Goal: Task Accomplishment & Management: Manage account settings

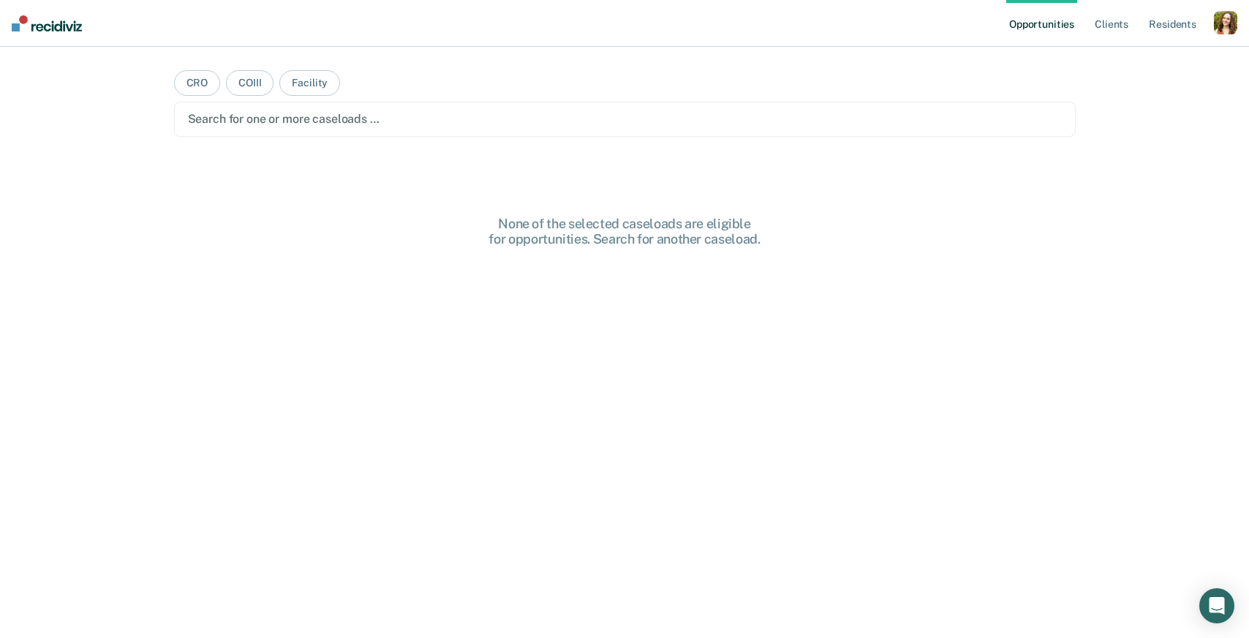
click at [1231, 34] on div "button" at bounding box center [1225, 22] width 23 height 23
click at [1140, 57] on link "Profile" at bounding box center [1167, 59] width 118 height 12
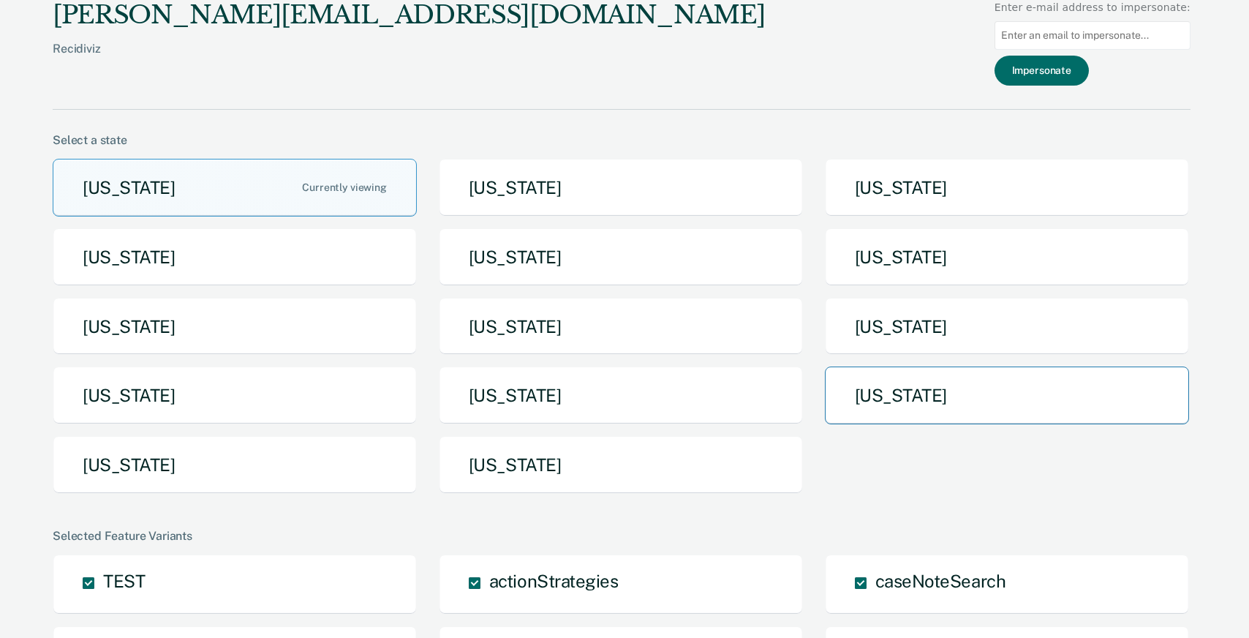
click at [888, 395] on button "[US_STATE]" at bounding box center [1007, 395] width 364 height 58
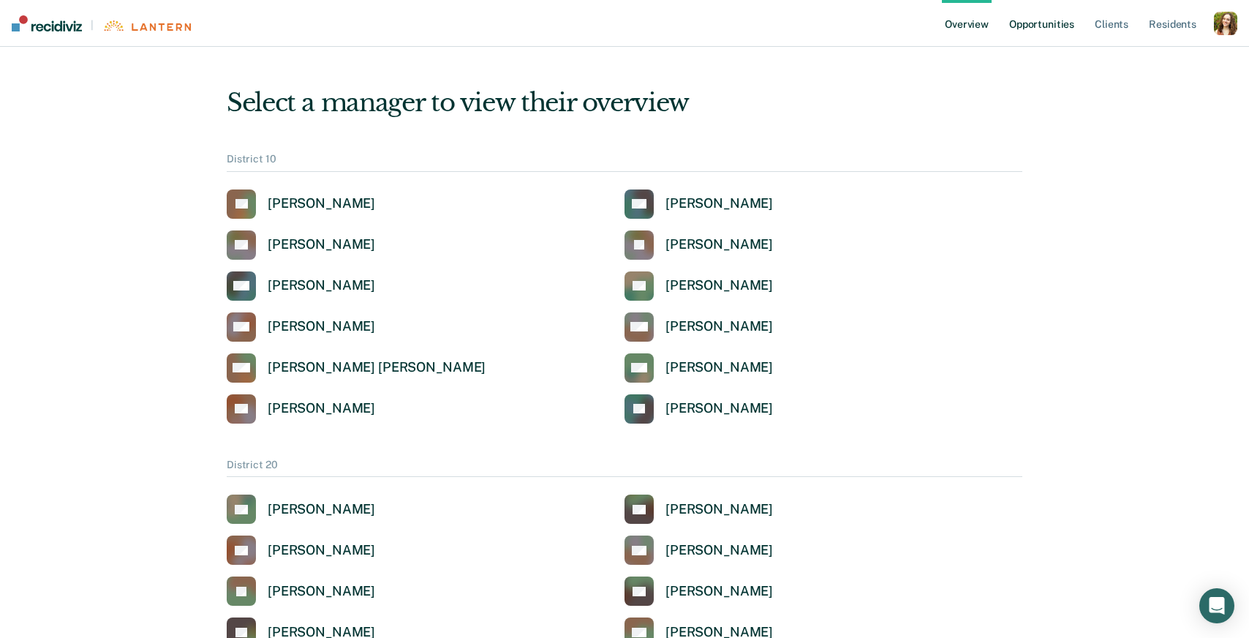
click at [1043, 25] on link "Opportunities" at bounding box center [1041, 23] width 71 height 47
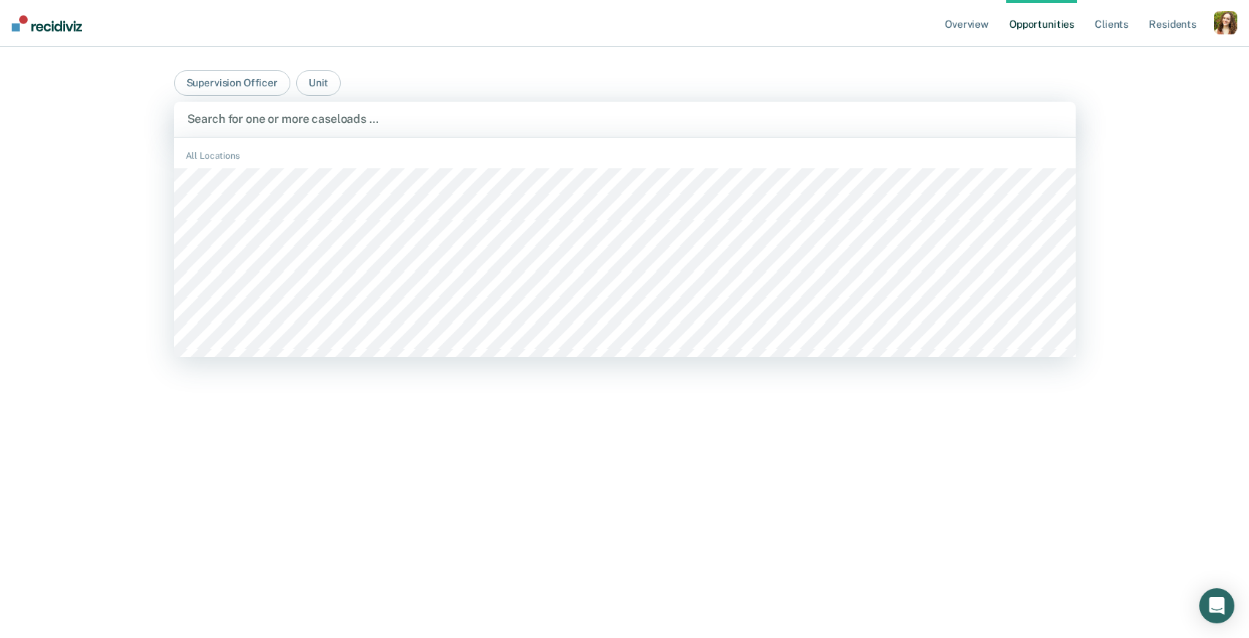
click at [267, 126] on div at bounding box center [624, 118] width 875 height 17
click at [247, 84] on button "Supervision Officer" at bounding box center [232, 83] width 116 height 26
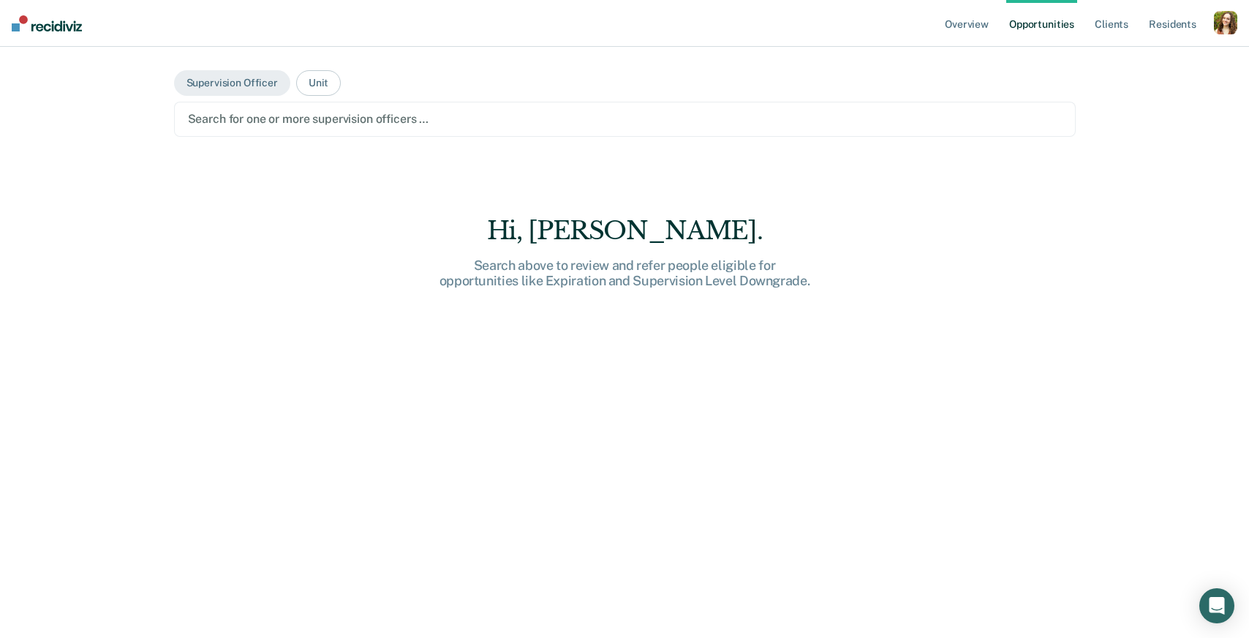
click at [275, 125] on div at bounding box center [625, 118] width 874 height 17
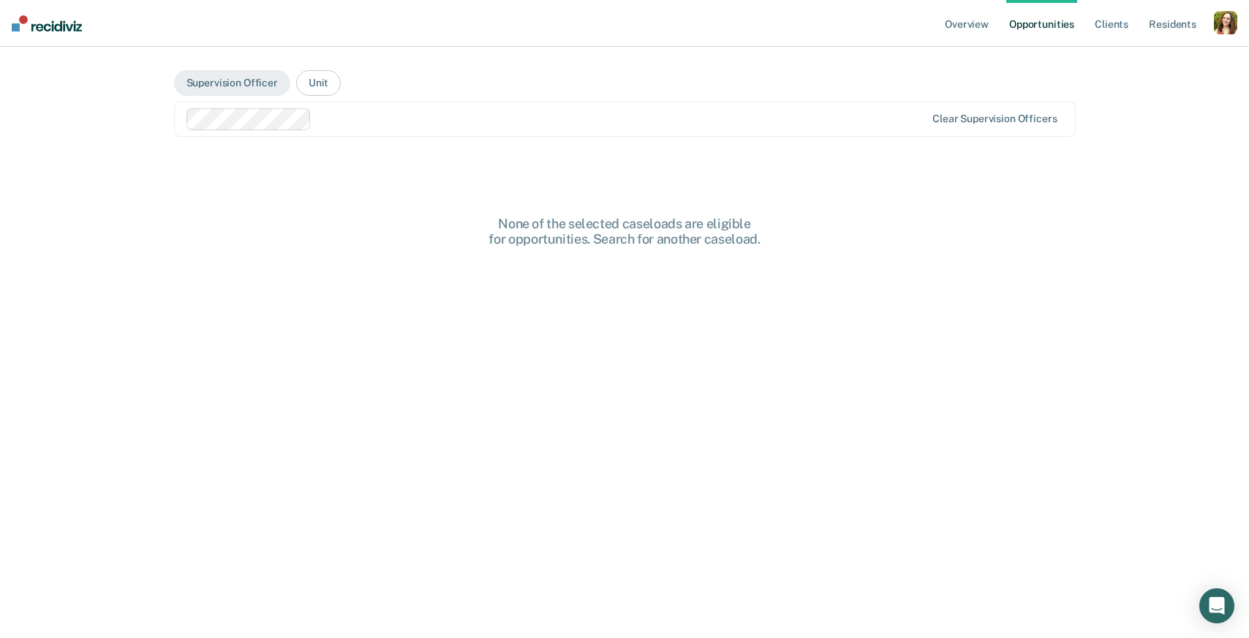
click at [375, 124] on div at bounding box center [621, 118] width 608 height 17
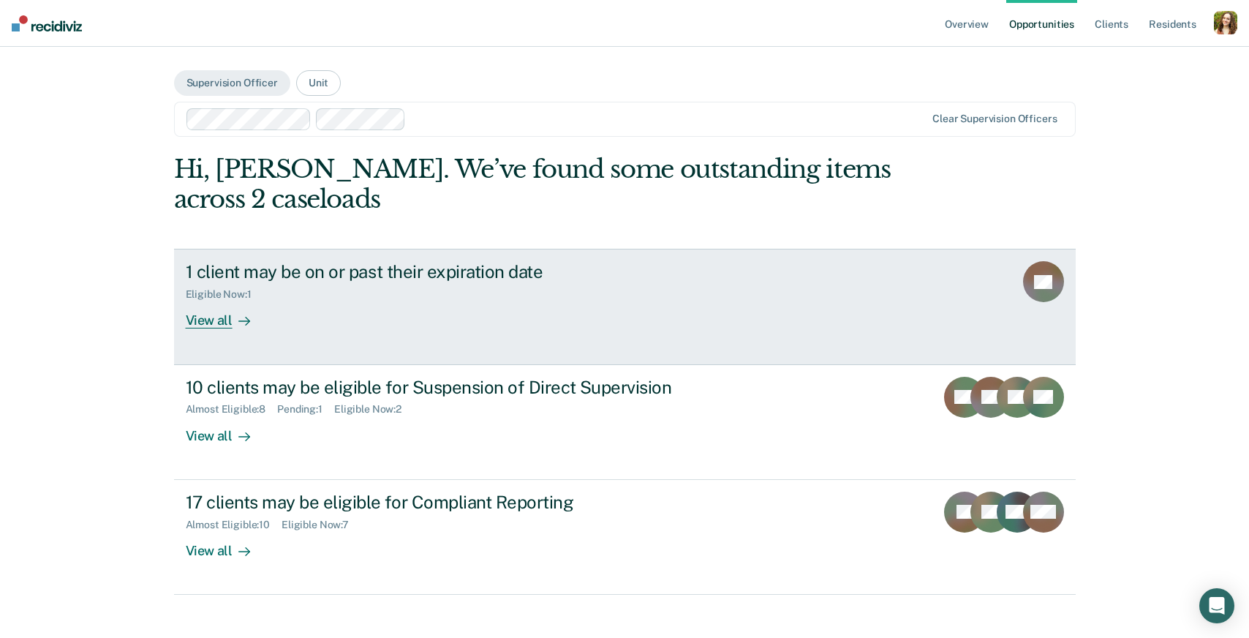
click at [360, 336] on link "1 client may be on or past their expiration date Eligible Now : 1 View all SS" at bounding box center [625, 307] width 902 height 116
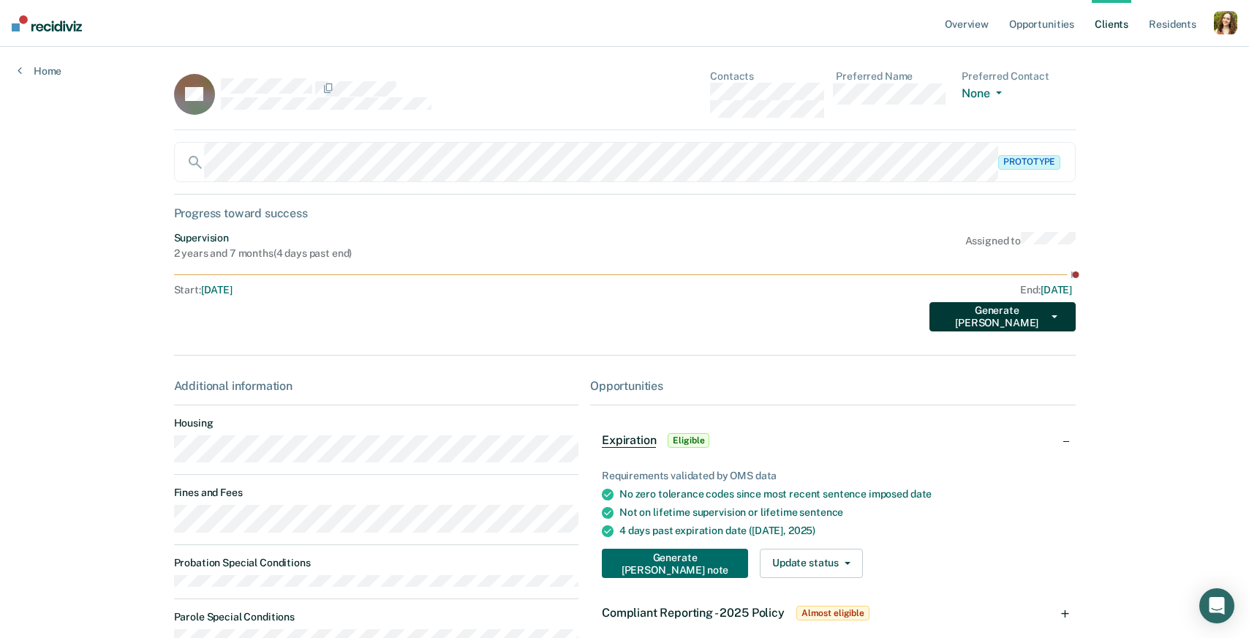
click at [1029, 322] on button "Generate [PERSON_NAME]" at bounding box center [1002, 316] width 146 height 29
click at [783, 329] on div "Generate [PERSON_NAME] Supervision Expiration Transfer Client Deceased" at bounding box center [625, 313] width 902 height 35
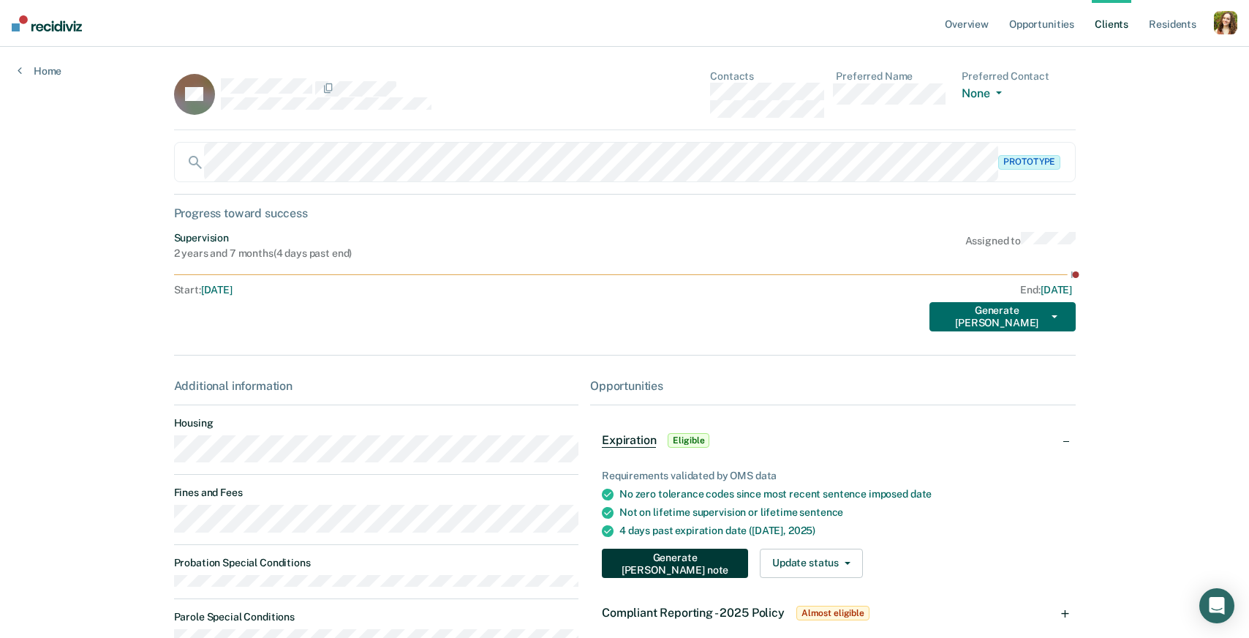
click at [690, 567] on button "Generate [PERSON_NAME] note" at bounding box center [675, 562] width 146 height 29
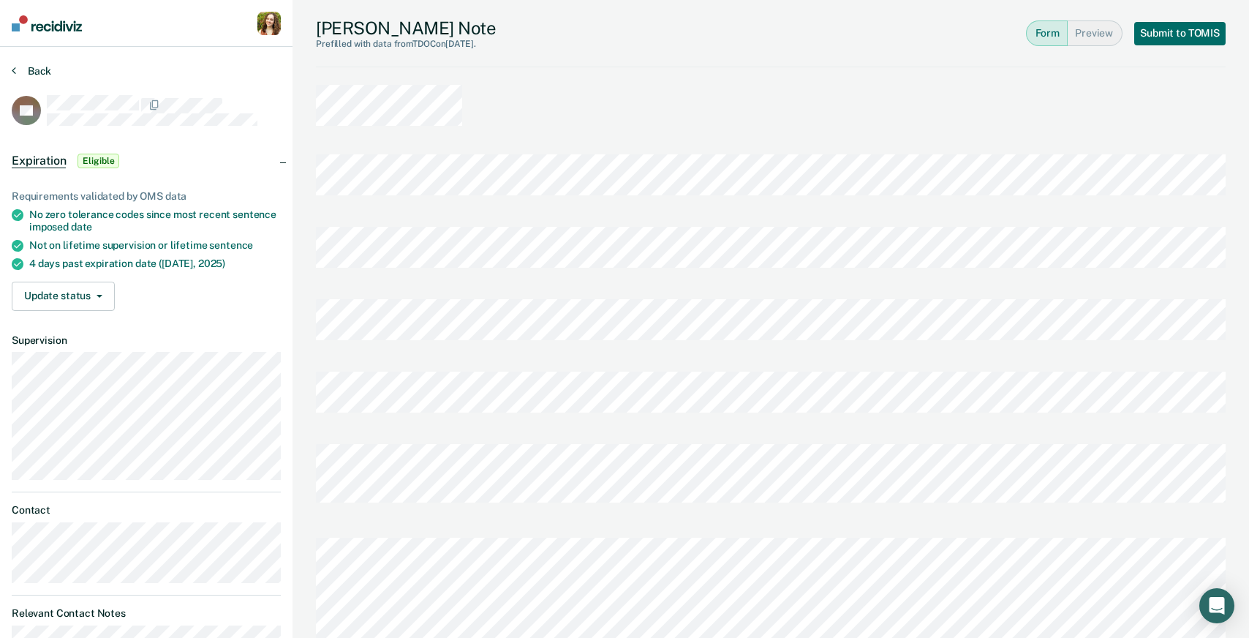
click at [20, 69] on button "Back" at bounding box center [31, 70] width 39 height 13
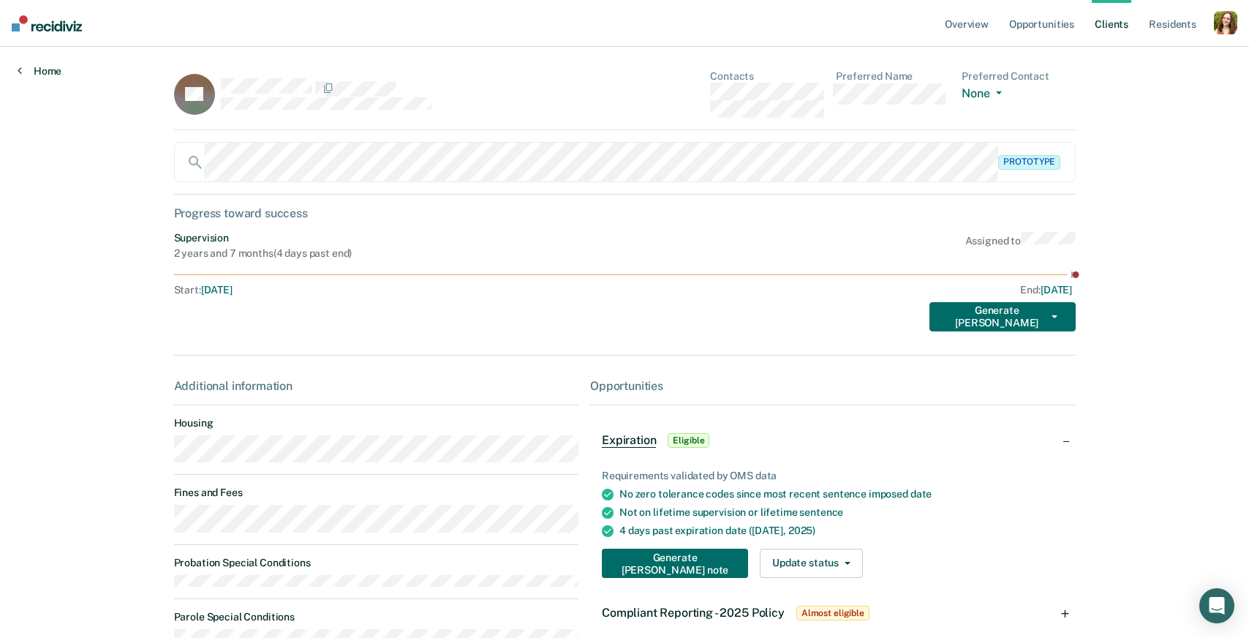
click at [39, 69] on link "Home" at bounding box center [40, 70] width 44 height 13
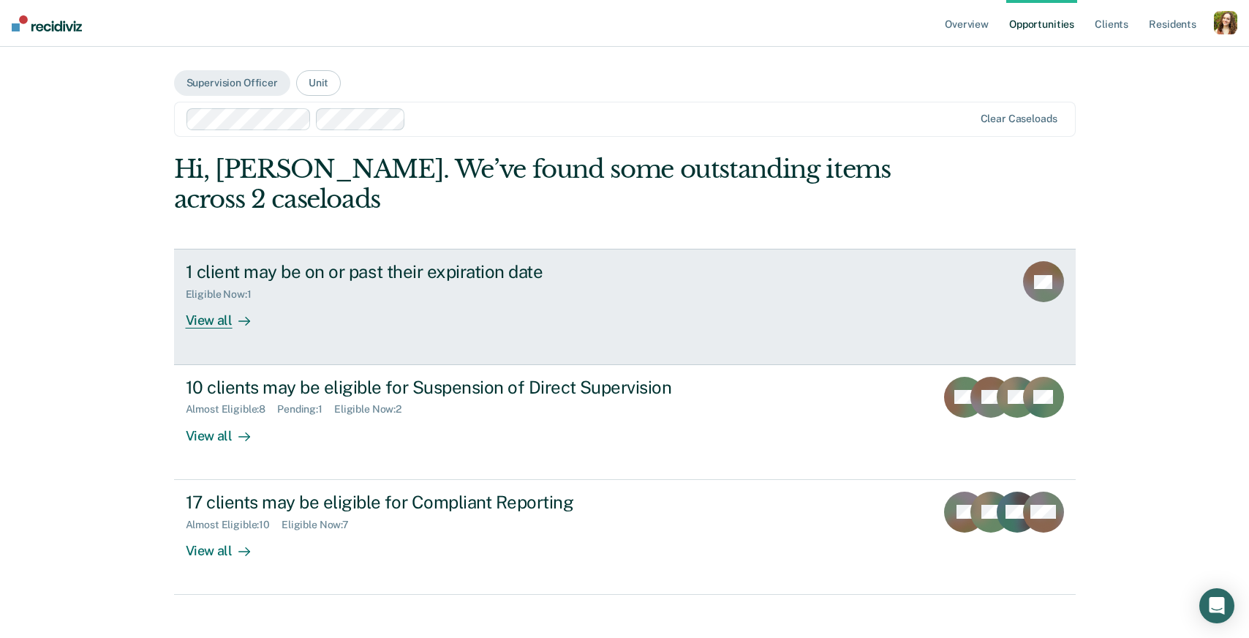
click at [235, 317] on div at bounding box center [242, 320] width 18 height 17
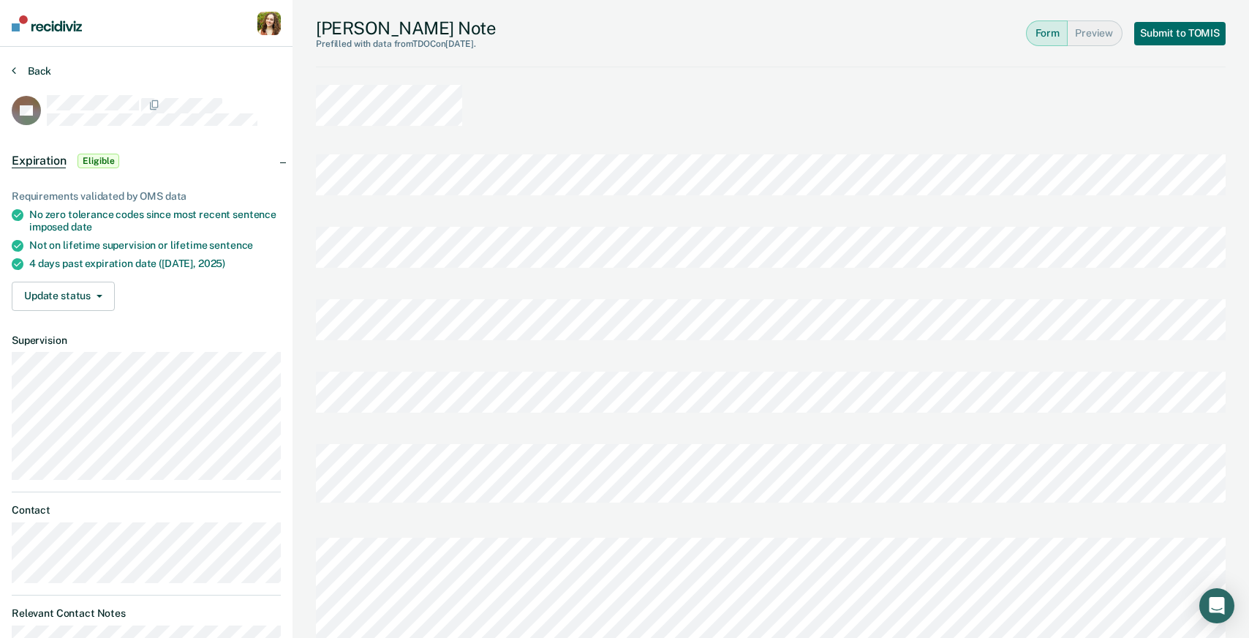
click at [26, 64] on button "Back" at bounding box center [31, 70] width 39 height 13
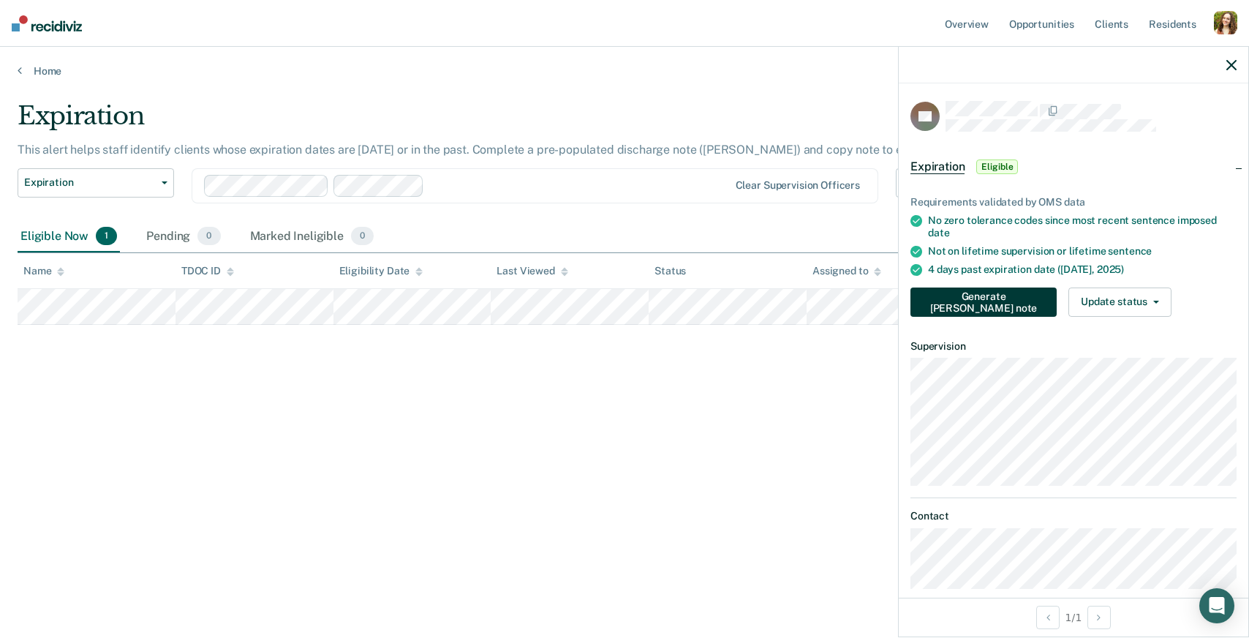
click at [993, 300] on button "Generate [PERSON_NAME] note" at bounding box center [983, 301] width 146 height 29
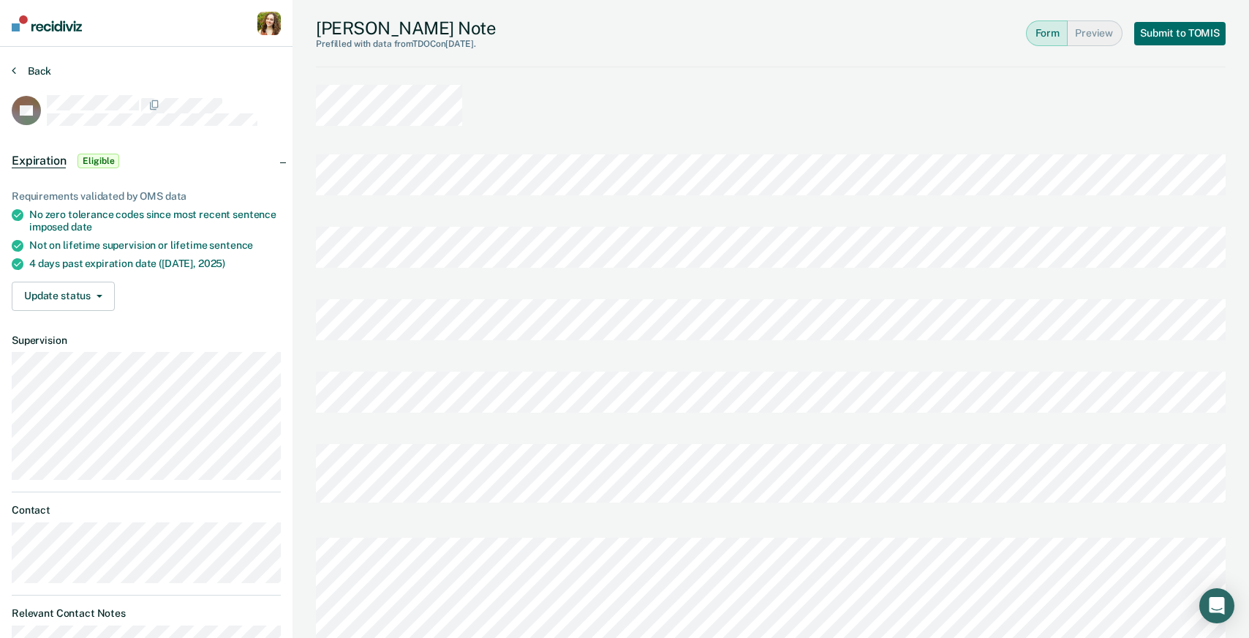
click at [26, 72] on button "Back" at bounding box center [31, 70] width 39 height 13
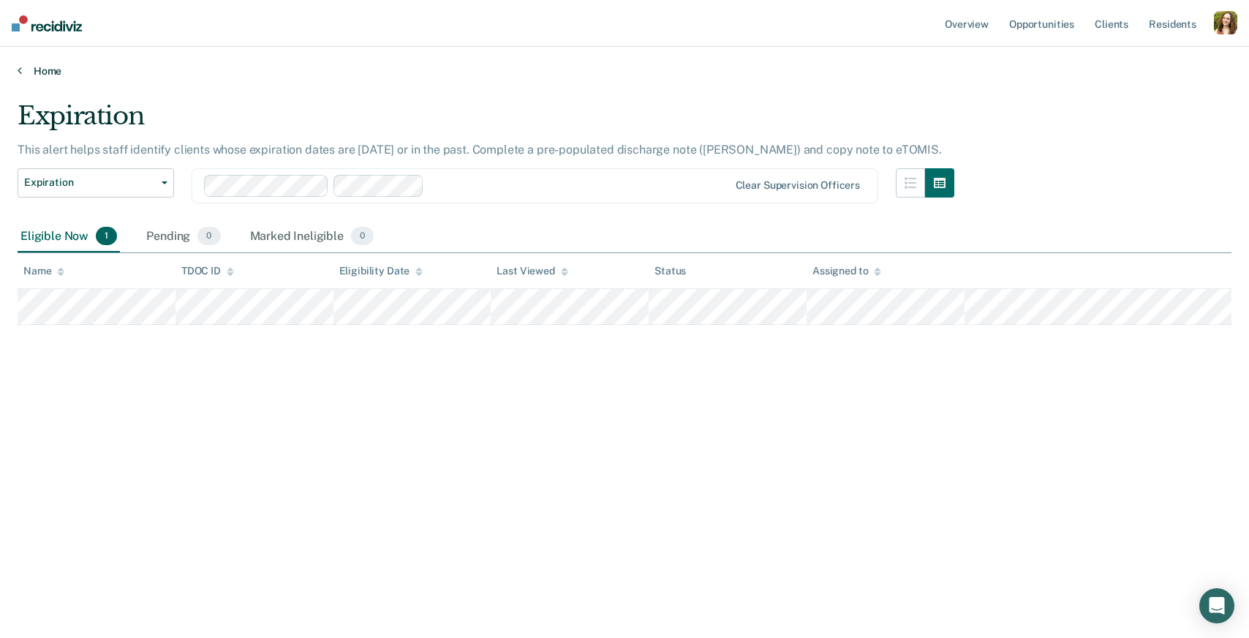
click at [26, 72] on link "Home" at bounding box center [625, 70] width 1214 height 13
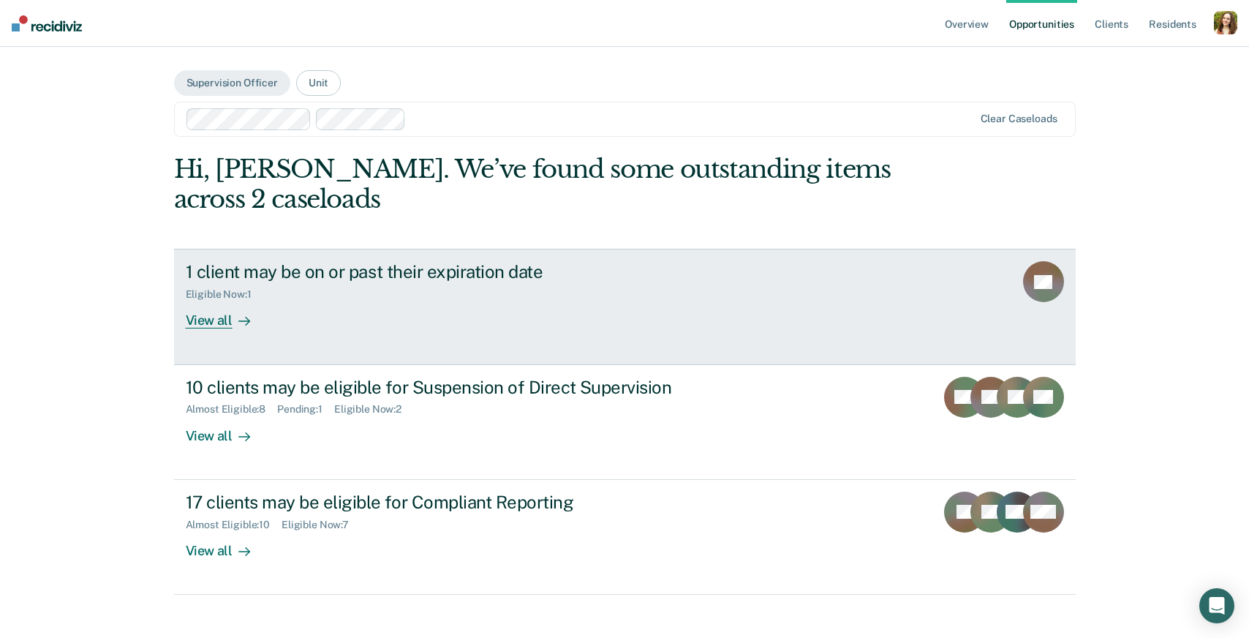
click at [415, 303] on div "1 client may be on or past their expiration date Eligible Now : 1 View all" at bounding box center [460, 294] width 548 height 67
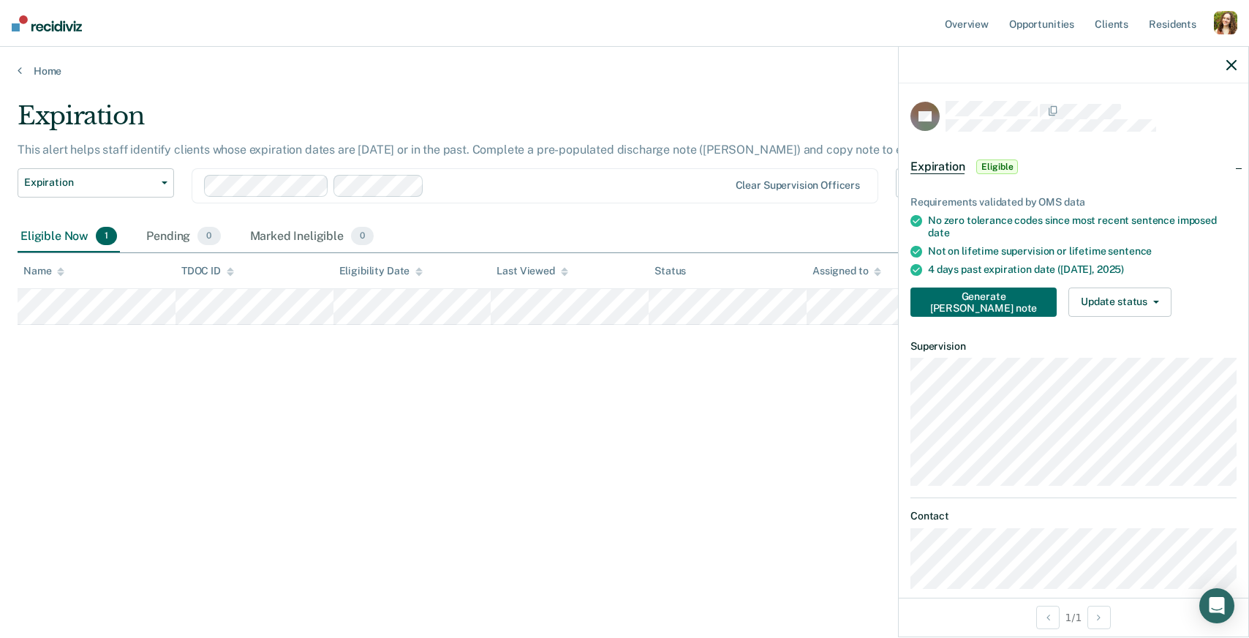
click at [944, 166] on span "Expiration" at bounding box center [937, 166] width 54 height 15
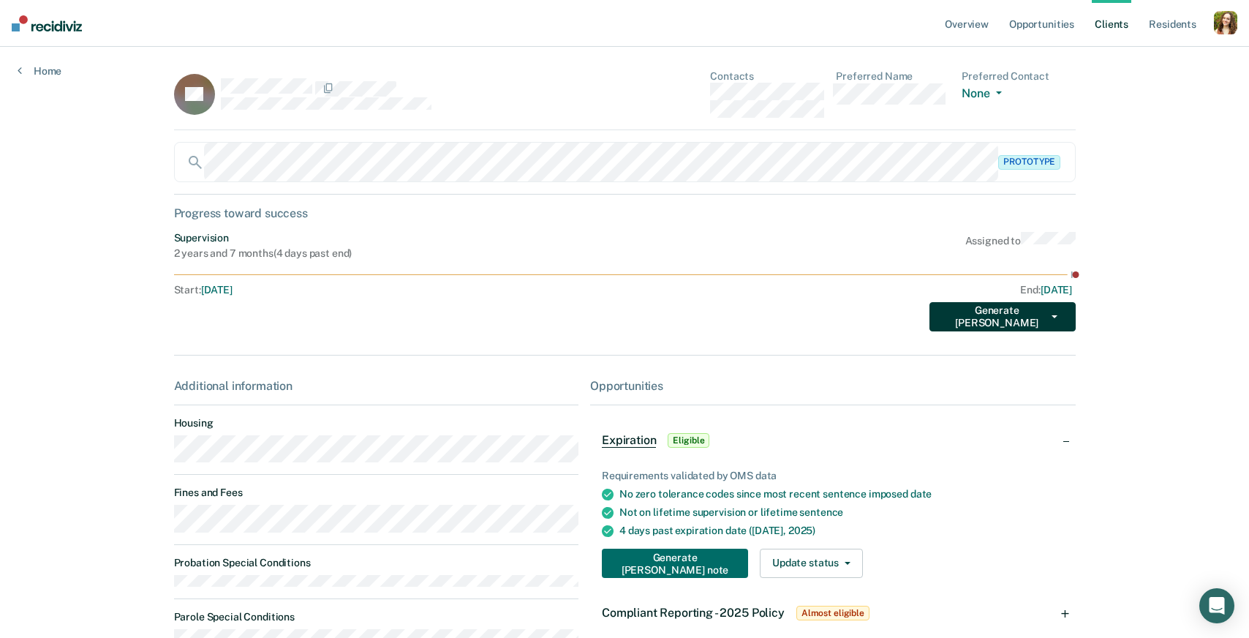
click at [1002, 319] on button "Generate [PERSON_NAME]" at bounding box center [1002, 316] width 146 height 29
click at [736, 311] on div "Generate [PERSON_NAME] Supervision Expiration Transfer Client Deceased" at bounding box center [625, 313] width 902 height 35
click at [778, 559] on button "Update status" at bounding box center [811, 562] width 103 height 29
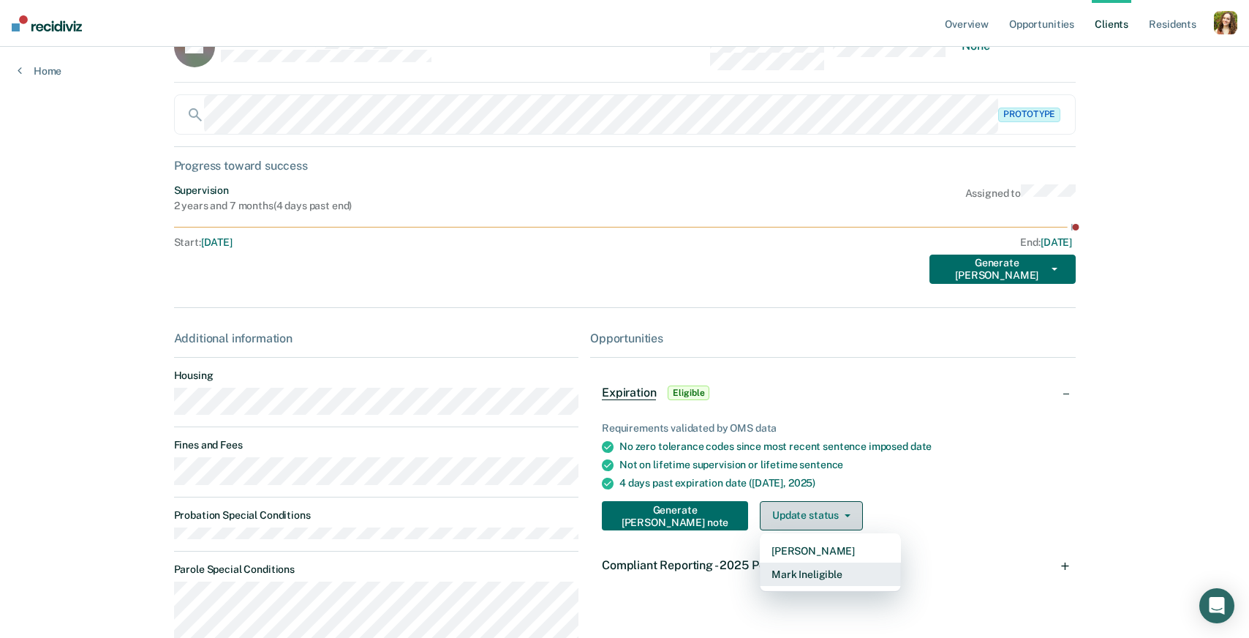
scroll to position [63, 0]
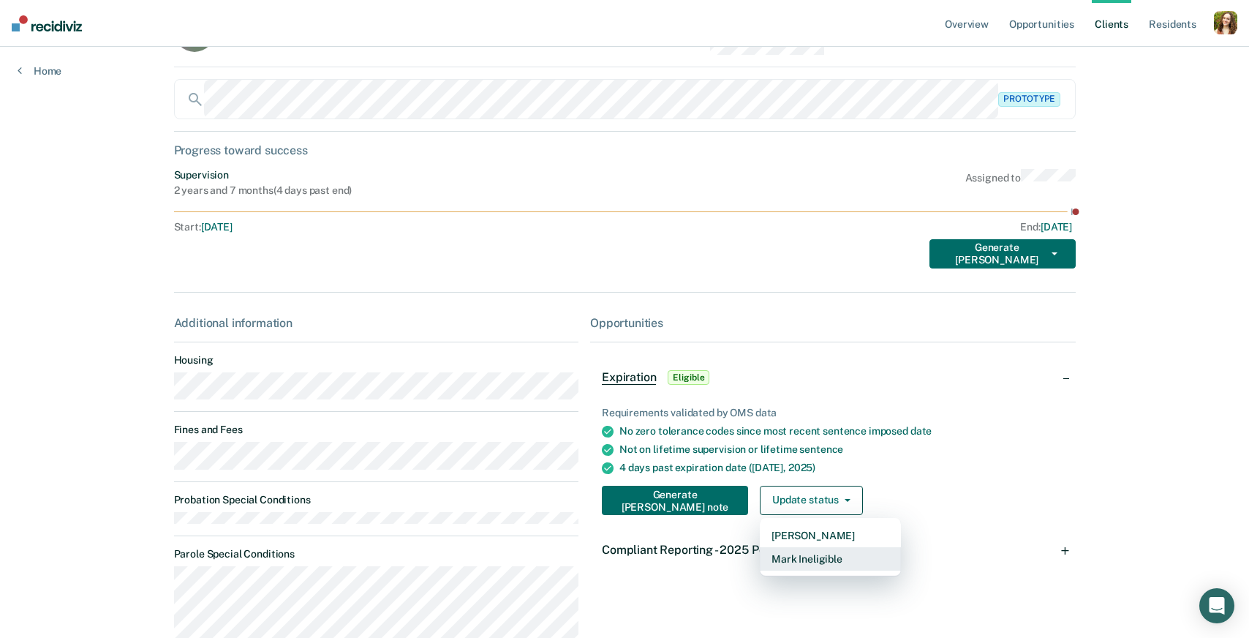
click at [777, 563] on button "Mark Ineligible" at bounding box center [830, 558] width 141 height 23
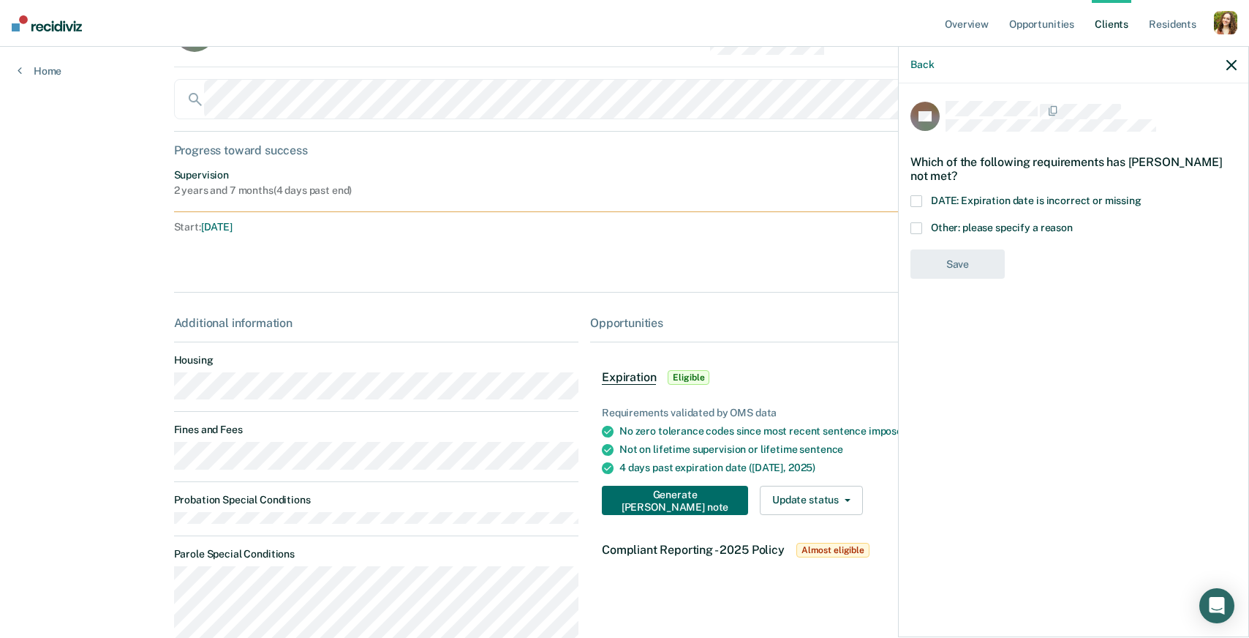
click at [917, 199] on span at bounding box center [916, 201] width 12 height 12
click at [1141, 195] on input "DATE: Expiration date is incorrect or missing" at bounding box center [1141, 195] width 0 height 0
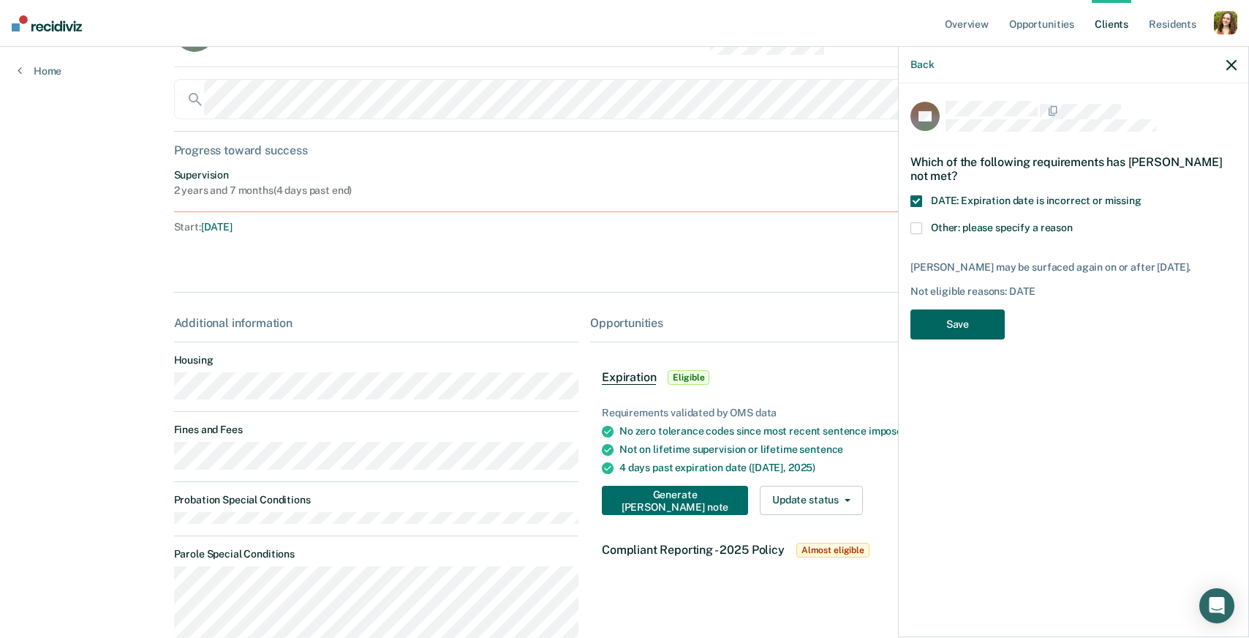
click at [945, 323] on button "Save" at bounding box center [957, 324] width 94 height 30
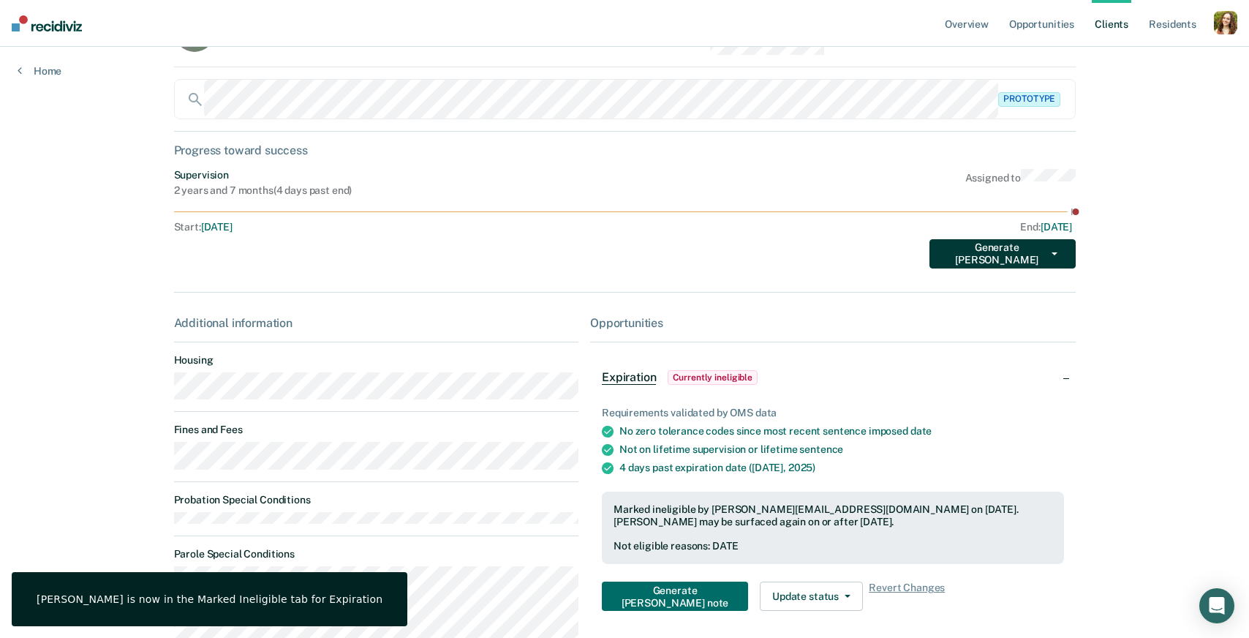
click at [1005, 246] on button "Generate [PERSON_NAME]" at bounding box center [1002, 253] width 146 height 29
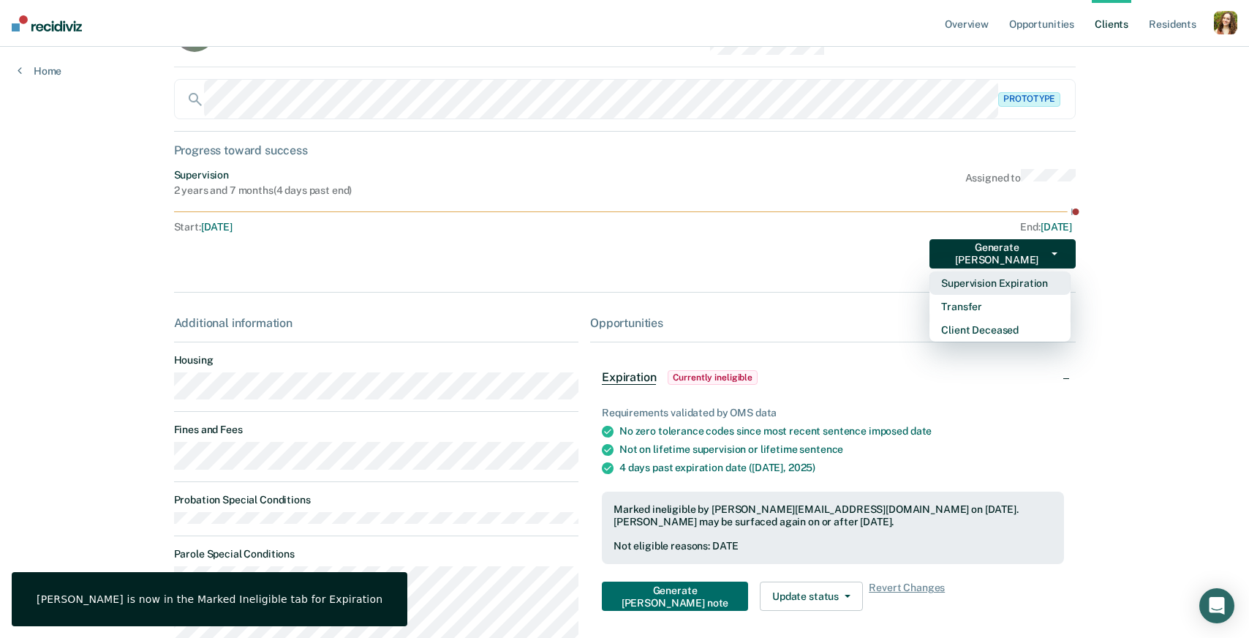
scroll to position [0, 0]
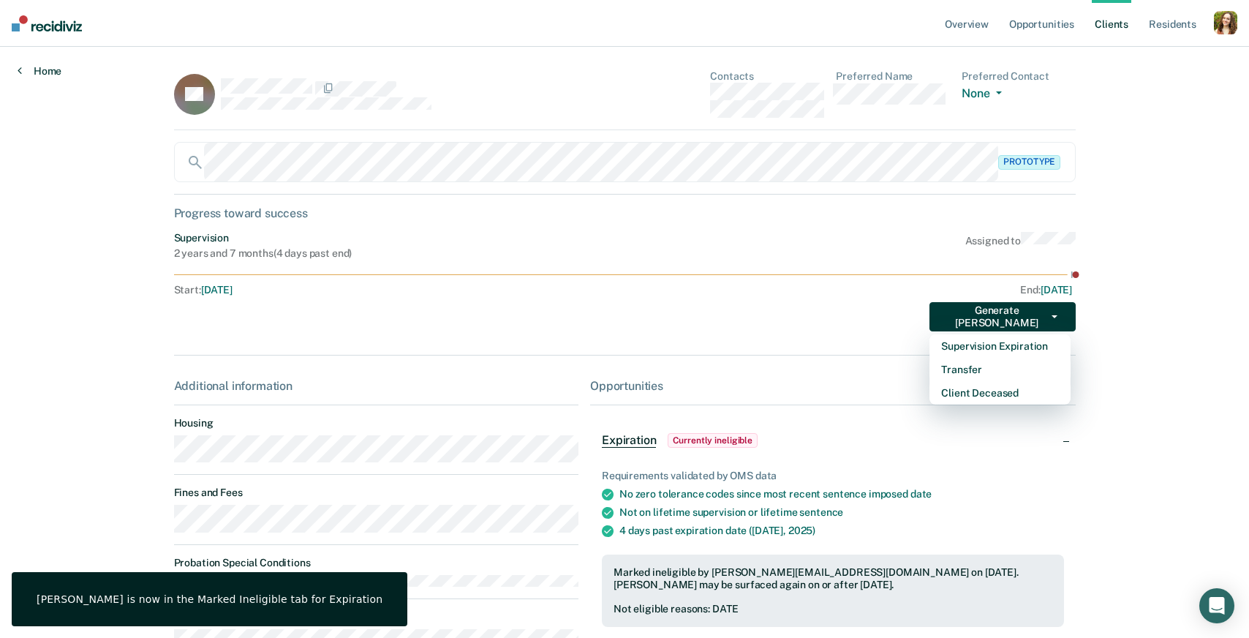
click at [32, 69] on link "Home" at bounding box center [40, 70] width 44 height 13
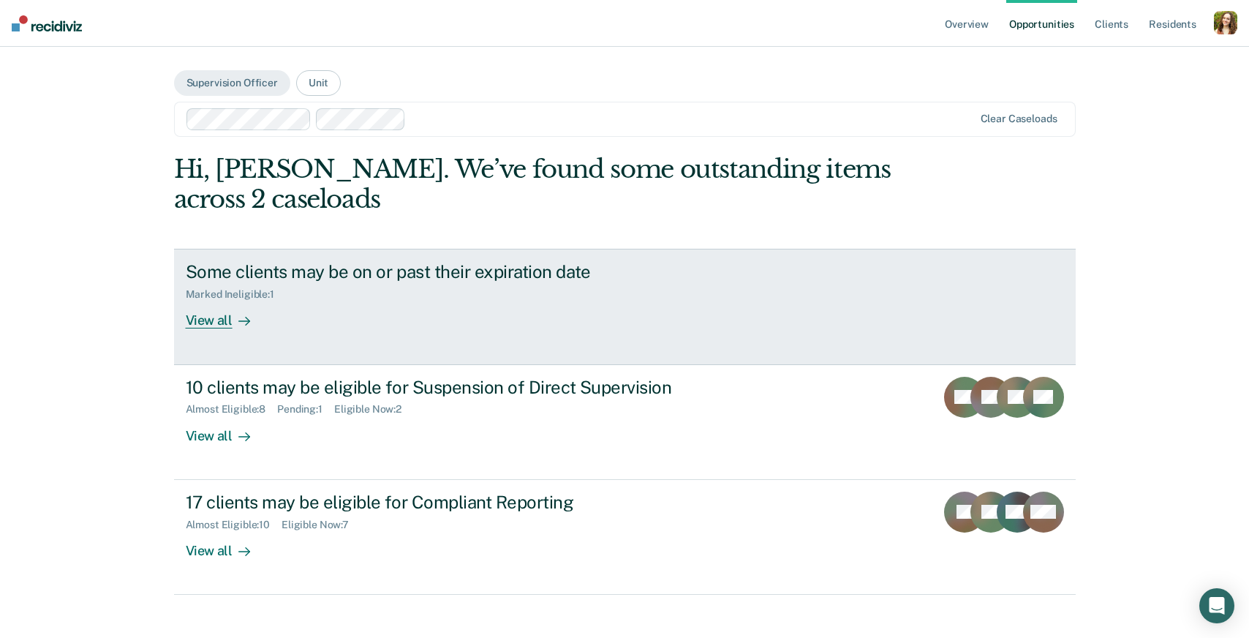
click at [358, 316] on div "Some clients may be on or past their expiration date Marked Ineligible : 1 View…" at bounding box center [460, 294] width 548 height 67
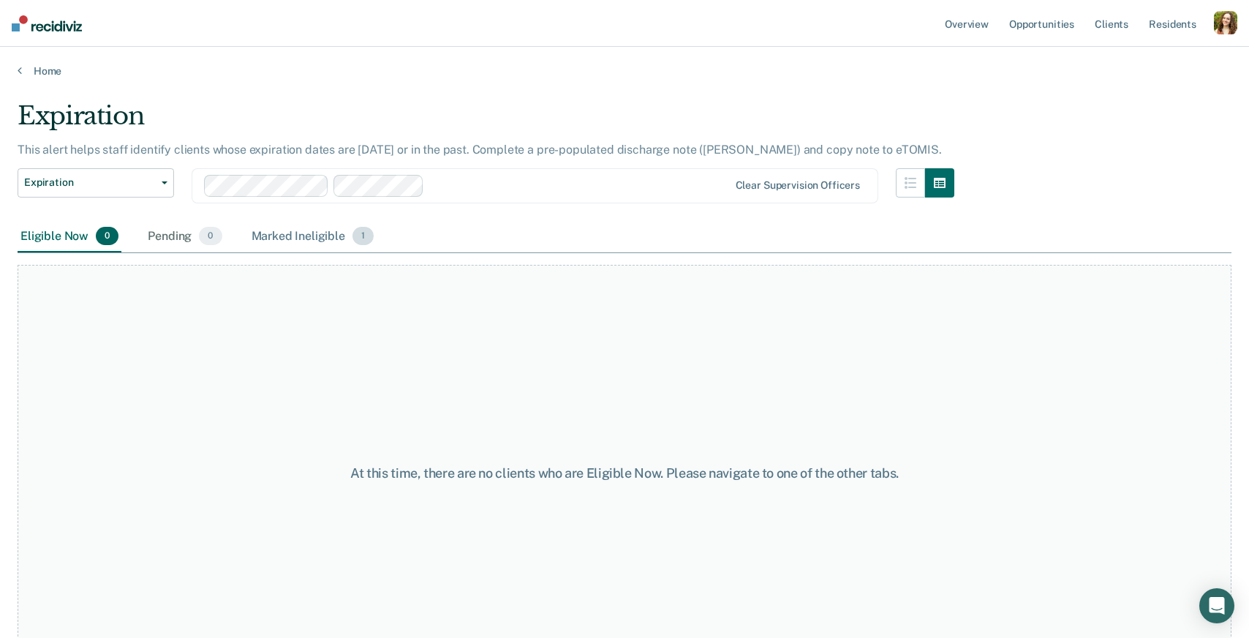
click at [309, 236] on div "Marked Ineligible 1" at bounding box center [313, 237] width 129 height 32
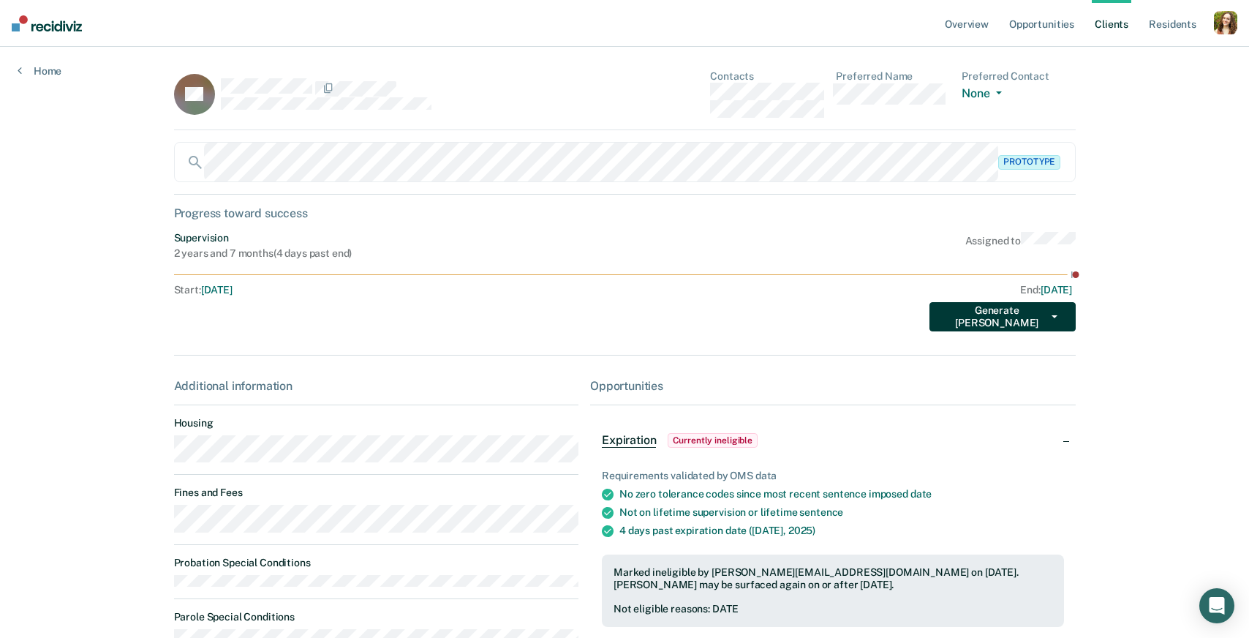
click at [1028, 323] on button "Generate [PERSON_NAME]" at bounding box center [1002, 316] width 146 height 29
click at [48, 72] on link "Home" at bounding box center [40, 70] width 44 height 13
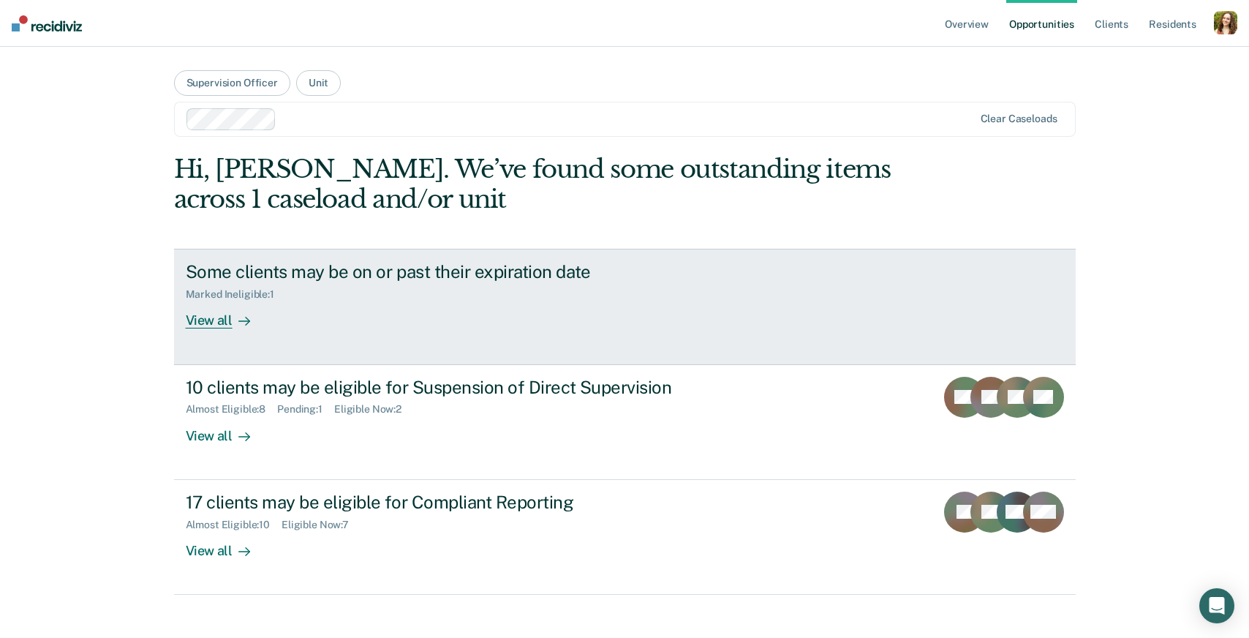
click at [249, 295] on div "Marked Ineligible : 1" at bounding box center [236, 294] width 100 height 12
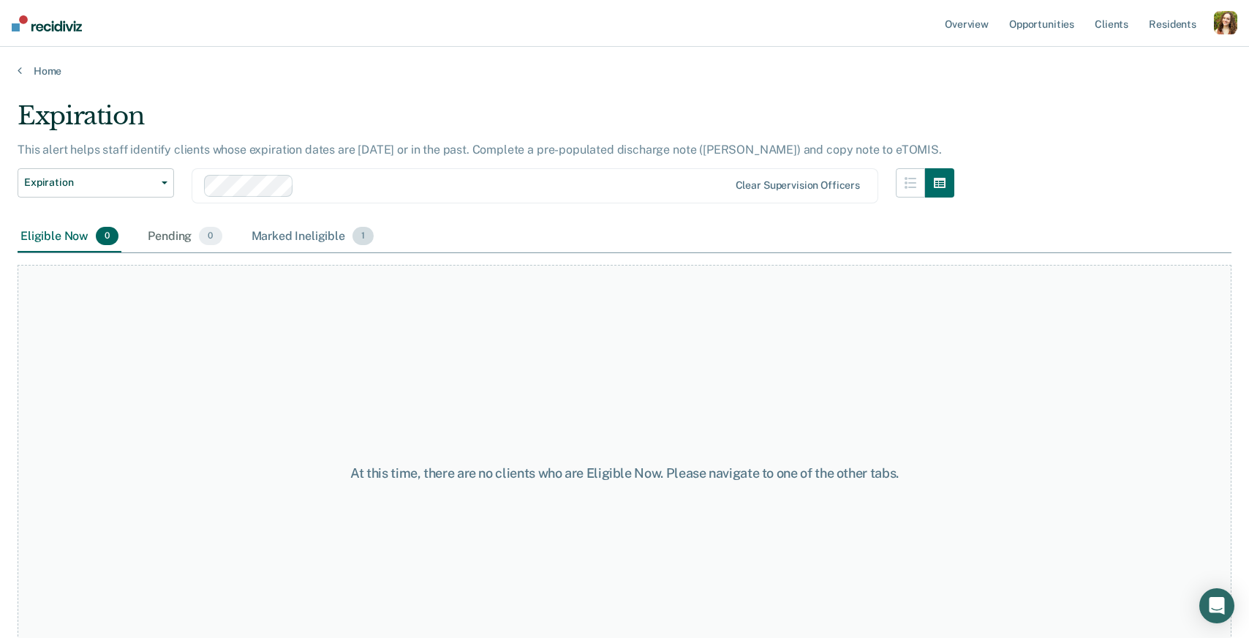
click at [292, 227] on div "Marked Ineligible 1" at bounding box center [313, 237] width 129 height 32
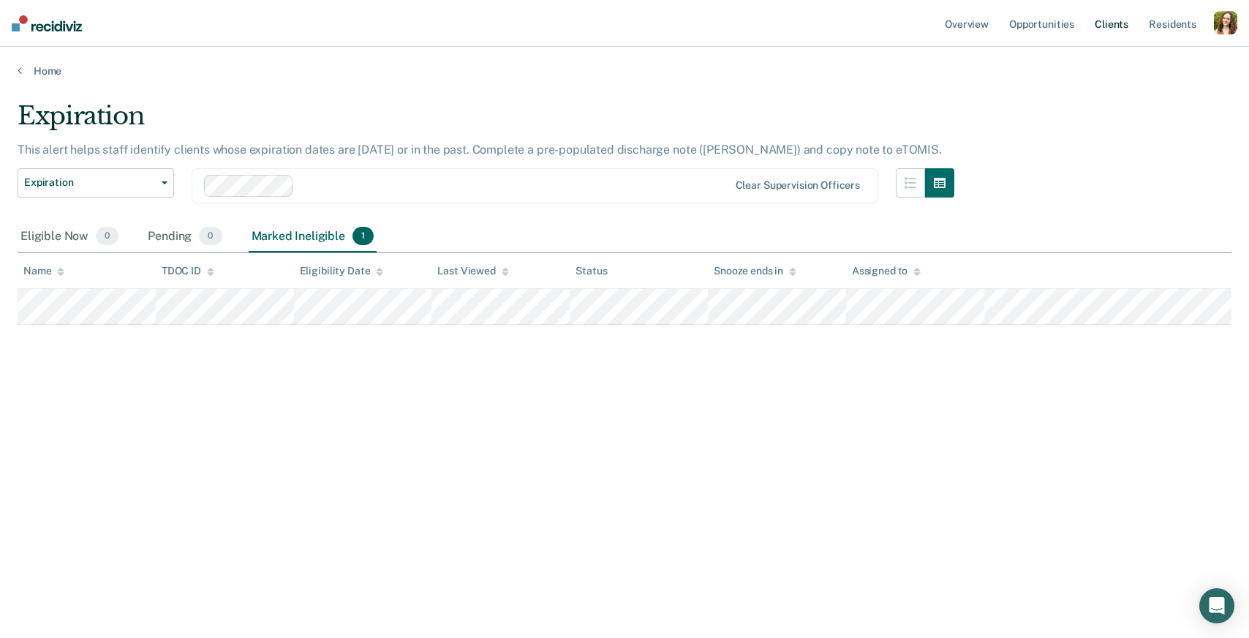
click at [1127, 33] on link "Client s" at bounding box center [1111, 23] width 39 height 47
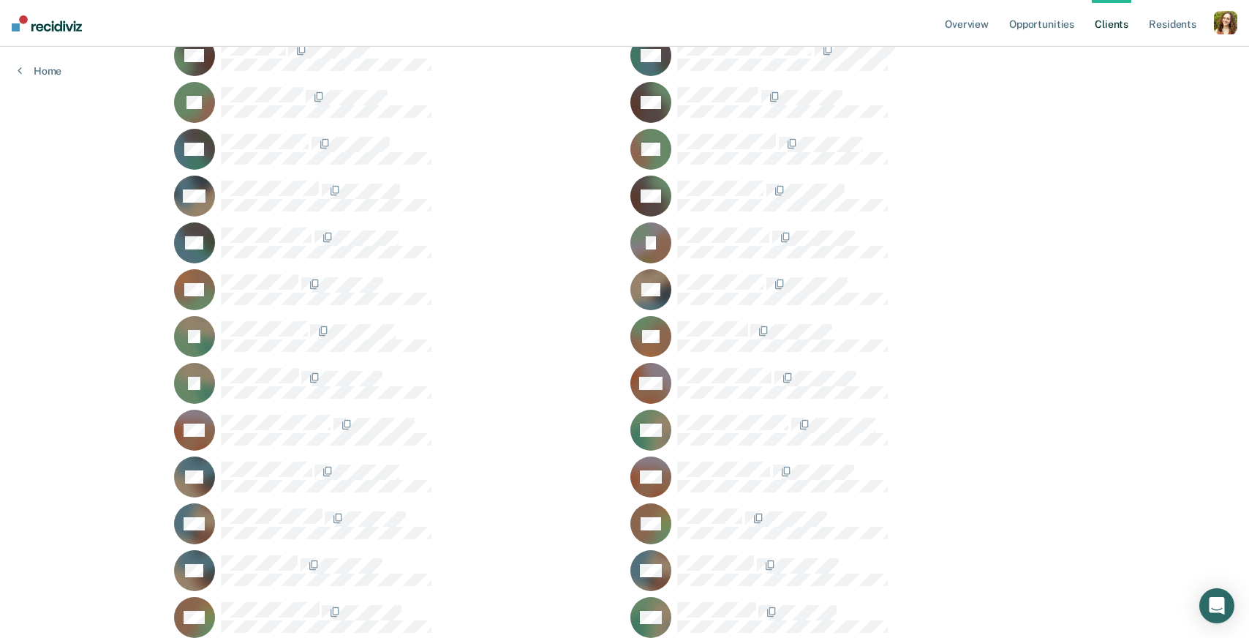
scroll to position [1364, 0]
